Goal: Information Seeking & Learning: Check status

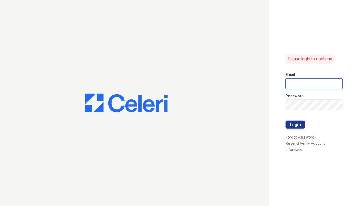
click at [300, 86] on input "email" at bounding box center [314, 83] width 57 height 11
type input "arrivehollywood@trinity-pm.com"
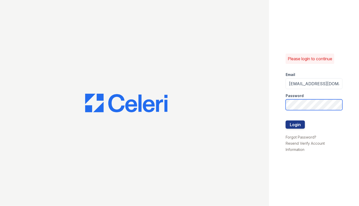
click at [286, 121] on button "Login" at bounding box center [295, 125] width 19 height 8
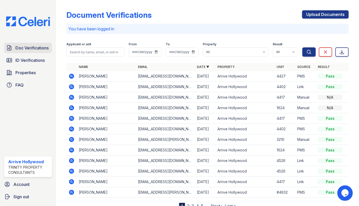
click at [26, 47] on span "Doc Verifications" at bounding box center [31, 48] width 33 height 6
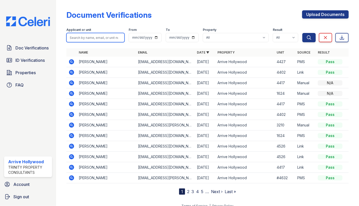
click at [95, 37] on input "search" at bounding box center [95, 37] width 58 height 9
type input "[PERSON_NAME]"
click at [303, 33] on button "Search" at bounding box center [309, 37] width 13 height 9
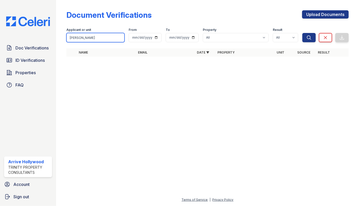
click at [95, 37] on input "[PERSON_NAME]" at bounding box center [95, 37] width 58 height 9
type input "[PERSON_NAME]"
click at [303, 33] on button "Search" at bounding box center [309, 37] width 13 height 9
click at [95, 37] on input "[PERSON_NAME]" at bounding box center [95, 37] width 58 height 9
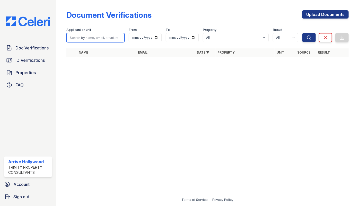
click at [89, 38] on input "search" at bounding box center [95, 37] width 58 height 9
paste input "[PERSON_NAME]"
type input "[PERSON_NAME]"
click at [303, 33] on button "Search" at bounding box center [309, 37] width 13 height 9
click at [89, 38] on input "Khachikian" at bounding box center [95, 37] width 58 height 9
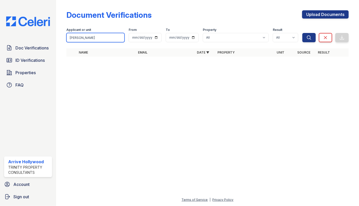
click at [89, 38] on input "Khachikian" at bounding box center [95, 37] width 58 height 9
type input "khac"
click at [303, 33] on button "Search" at bounding box center [309, 37] width 13 height 9
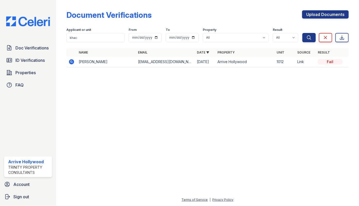
click at [72, 61] on icon at bounding box center [72, 62] width 6 height 6
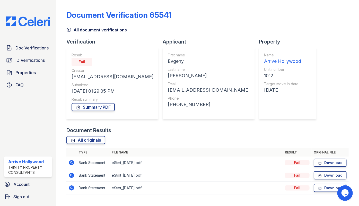
scroll to position [11, 0]
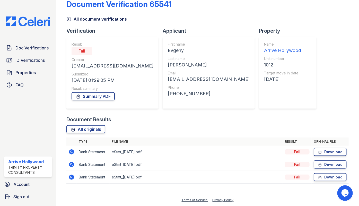
click at [70, 152] on icon at bounding box center [71, 151] width 5 height 5
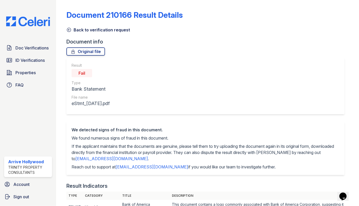
click at [70, 31] on icon at bounding box center [68, 29] width 5 height 5
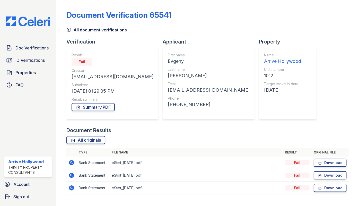
click at [168, 74] on div "Khachatryan" at bounding box center [209, 75] width 82 height 7
click at [168, 76] on div "Khachatryan" at bounding box center [209, 75] width 82 height 7
copy div "Khachatryan"
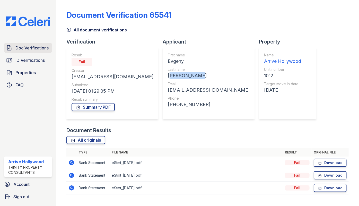
click at [22, 48] on span "Doc Verifications" at bounding box center [31, 48] width 33 height 6
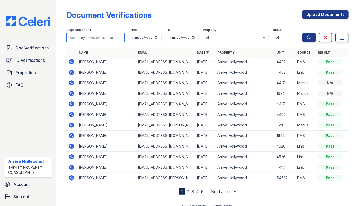
click at [93, 39] on input "search" at bounding box center [95, 37] width 58 height 9
paste input "tbe.p4pp@gmail.com"
type input "tbe.p4pp@gmail.com"
click at [303, 33] on button "Search" at bounding box center [309, 37] width 13 height 9
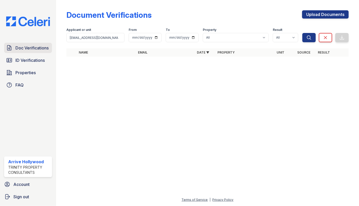
click at [33, 49] on span "Doc Verifications" at bounding box center [31, 48] width 33 height 6
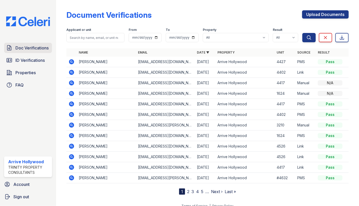
click at [26, 51] on span "Doc Verifications" at bounding box center [31, 48] width 33 height 6
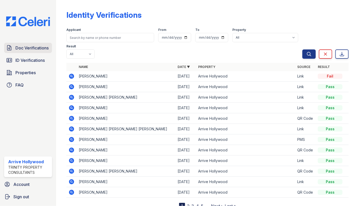
click at [30, 51] on link "Doc Verifications" at bounding box center [28, 48] width 48 height 10
